Goal: Transaction & Acquisition: Purchase product/service

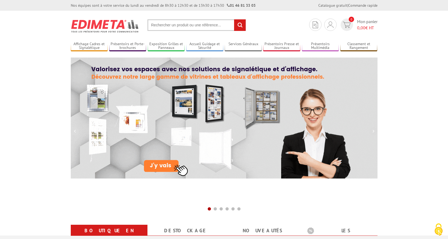
click at [184, 23] on input "text" at bounding box center [197, 25] width 99 height 12
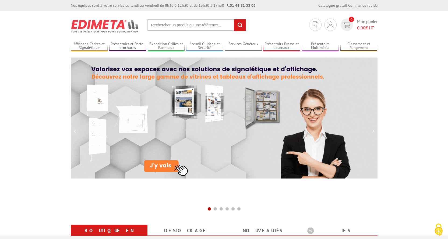
click at [182, 28] on input "text" at bounding box center [197, 25] width 99 height 12
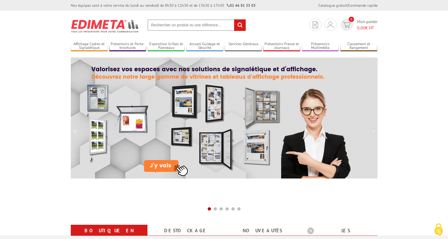
click at [182, 28] on input "text" at bounding box center [197, 25] width 99 height 12
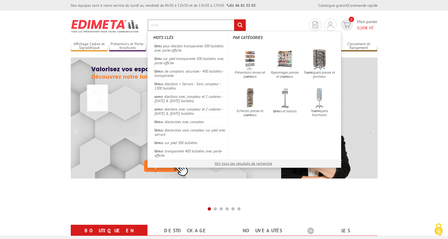
type input "urne"
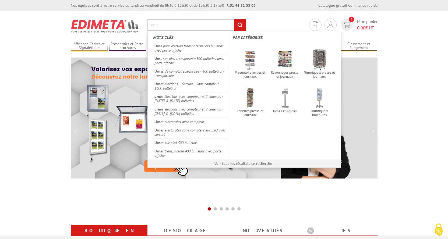
click at [234, 19] on input "rechercher" at bounding box center [240, 25] width 12 height 12
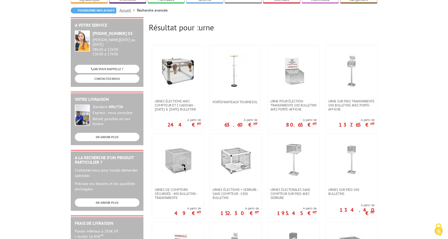
scroll to position [81, 0]
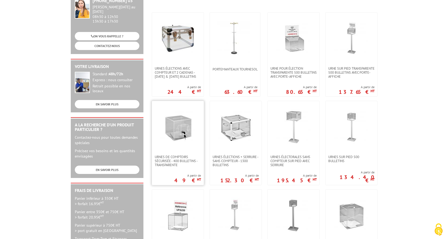
click at [191, 127] on img at bounding box center [177, 126] width 35 height 35
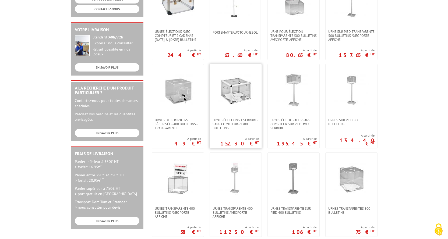
scroll to position [135, 0]
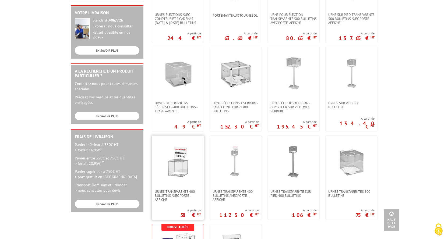
click at [183, 172] on img at bounding box center [177, 161] width 35 height 35
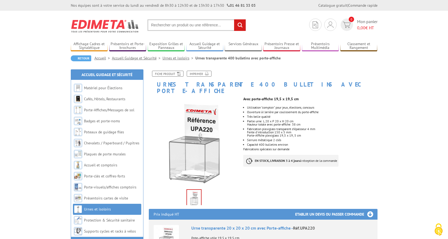
click at [167, 27] on input "text" at bounding box center [197, 25] width 99 height 12
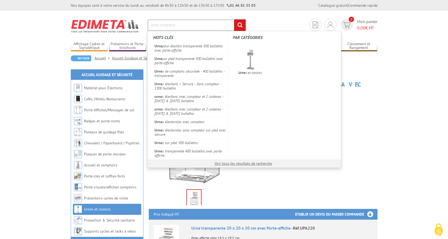
type input "urne compteur"
click at [234, 19] on input "rechercher" at bounding box center [240, 25] width 12 height 12
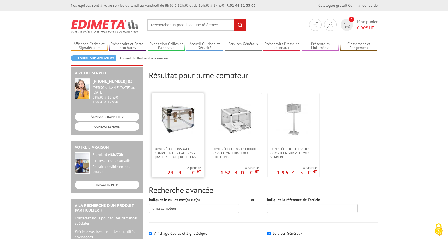
click at [170, 123] on img at bounding box center [177, 118] width 35 height 35
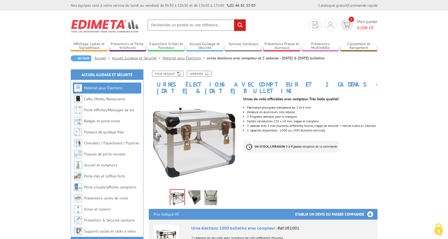
click at [191, 191] on img at bounding box center [194, 199] width 13 height 17
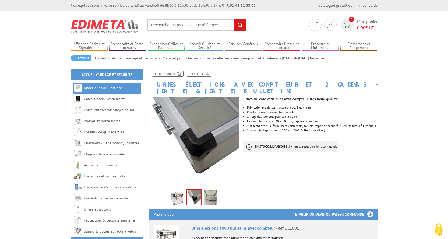
click at [228, 195] on ul at bounding box center [194, 197] width 71 height 17
click at [215, 192] on img at bounding box center [210, 199] width 13 height 17
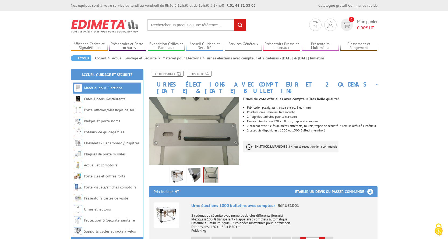
click at [171, 168] on img at bounding box center [177, 176] width 13 height 17
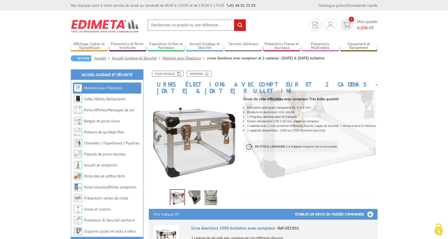
click at [192, 191] on img at bounding box center [194, 199] width 13 height 17
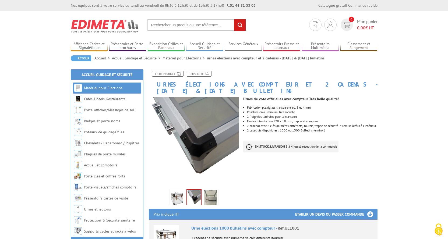
click at [208, 191] on img at bounding box center [210, 199] width 13 height 17
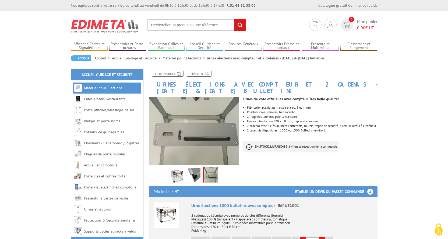
click at [172, 171] on img at bounding box center [177, 176] width 13 height 17
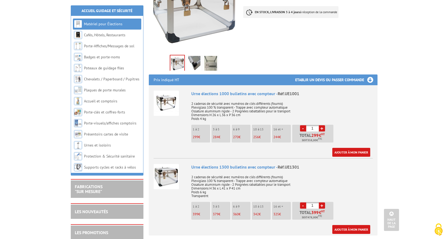
scroll to position [162, 0]
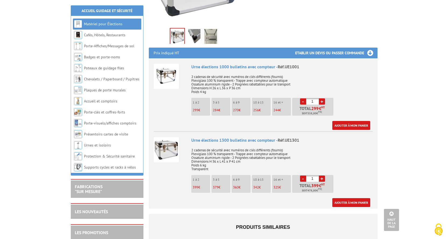
click at [171, 72] on img at bounding box center [166, 76] width 25 height 25
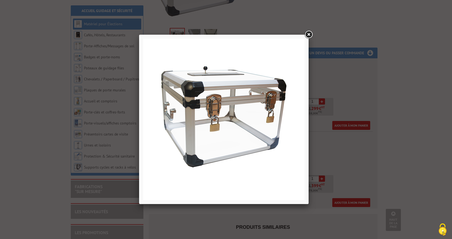
click at [307, 34] on link at bounding box center [309, 35] width 10 height 10
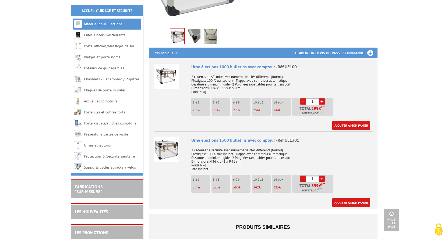
click at [350, 121] on link "Ajouter à mon panier" at bounding box center [351, 125] width 38 height 9
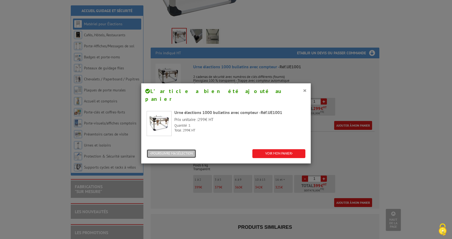
click at [183, 149] on button "POURSUIVRE MA SÉLECTION" at bounding box center [172, 153] width 50 height 9
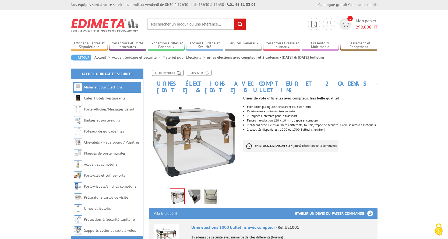
scroll to position [0, 0]
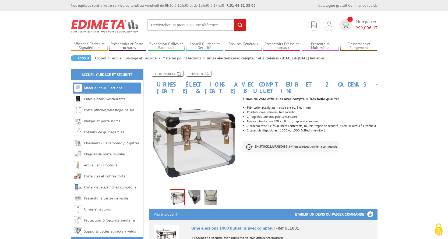
click at [196, 27] on input "text" at bounding box center [197, 25] width 99 height 12
type input "9 vues"
click at [234, 19] on input "rechercher" at bounding box center [240, 25] width 12 height 12
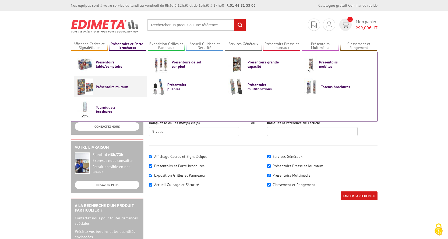
click at [120, 89] on link "Présentoirs muraux" at bounding box center [110, 87] width 67 height 17
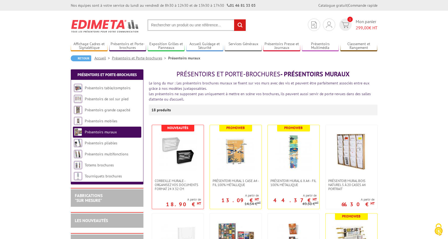
click at [219, 25] on input "text" at bounding box center [197, 25] width 99 height 12
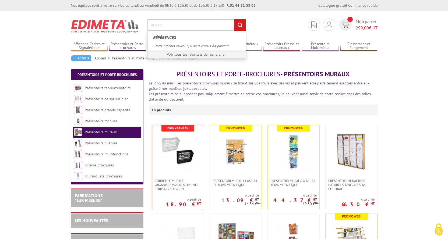
type input "4094N"
click at [234, 19] on input "rechercher" at bounding box center [240, 25] width 12 height 12
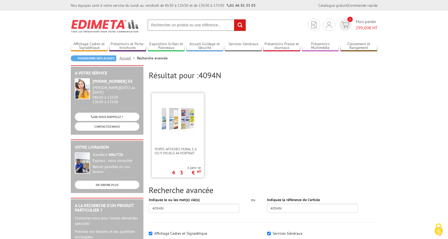
click at [187, 137] on link at bounding box center [178, 120] width 52 height 54
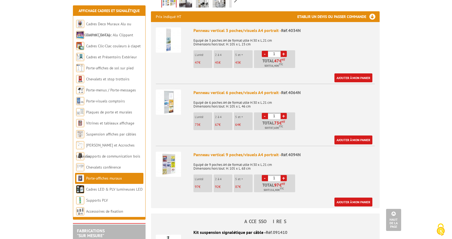
scroll to position [188, 0]
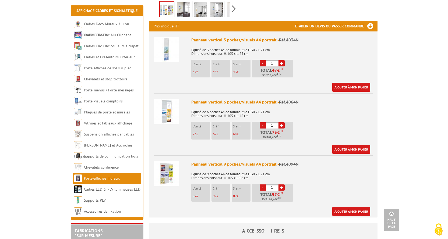
click at [356, 207] on link "Ajouter à mon panier" at bounding box center [351, 211] width 38 height 9
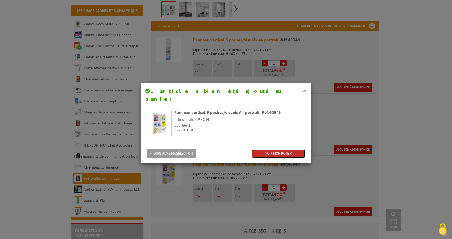
click at [279, 149] on link "VOIR MON PANIER" at bounding box center [279, 153] width 53 height 9
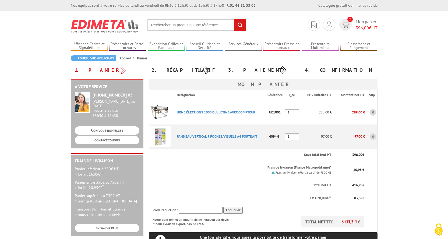
click at [160, 114] on img at bounding box center [160, 113] width 22 height 22
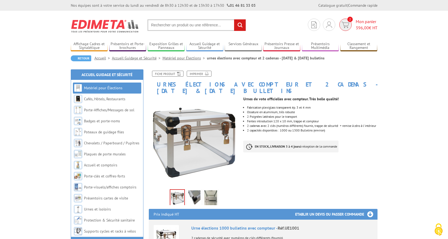
click at [364, 21] on span "Mon panier 396,00 € HT" at bounding box center [367, 25] width 22 height 12
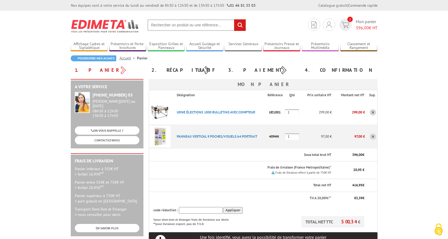
click at [32, 110] on body "Nos équipes sont à votre service du lundi au vendredi de 8h30 à 12h30 et de 13h…" at bounding box center [224, 238] width 448 height 477
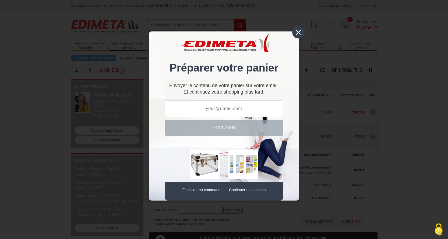
click at [294, 33] on div "×" at bounding box center [298, 32] width 12 height 12
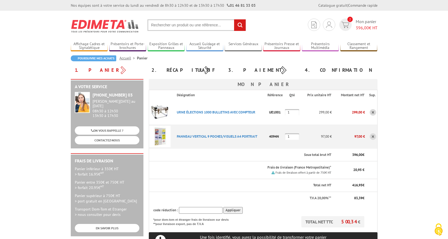
click at [166, 110] on img at bounding box center [160, 113] width 22 height 22
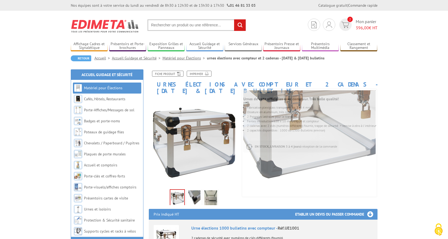
click at [190, 194] on img at bounding box center [194, 199] width 13 height 17
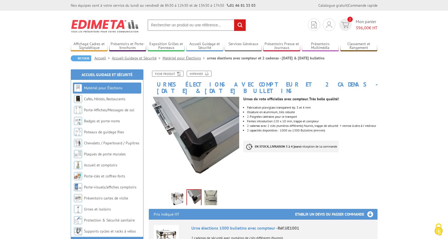
click at [210, 194] on img at bounding box center [210, 199] width 13 height 17
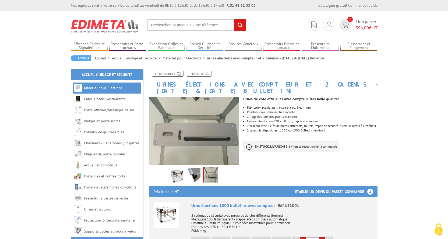
click at [188, 169] on img at bounding box center [194, 176] width 13 height 17
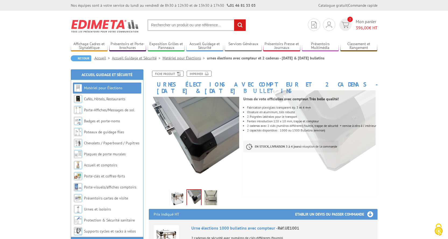
click at [180, 194] on img at bounding box center [177, 199] width 13 height 17
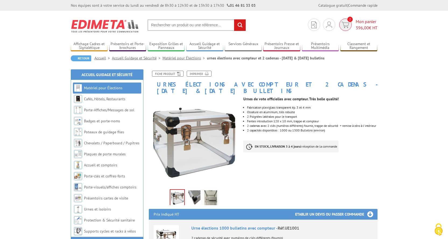
click at [359, 23] on span "Mon panier 396,00 € HT" at bounding box center [367, 25] width 22 height 12
